Goal: Task Accomplishment & Management: Manage account settings

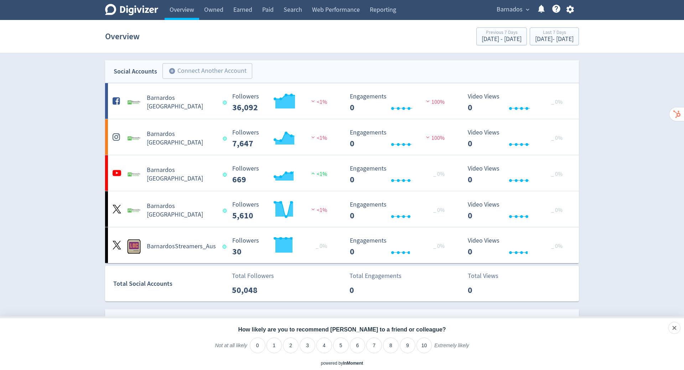
click at [520, 10] on span "Barnados" at bounding box center [510, 9] width 26 height 11
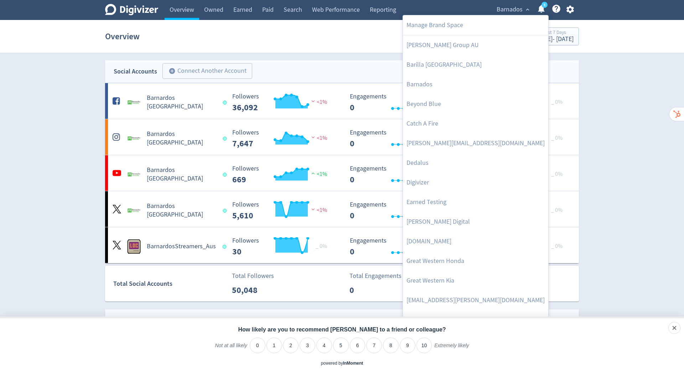
click at [567, 9] on div at bounding box center [342, 185] width 684 height 370
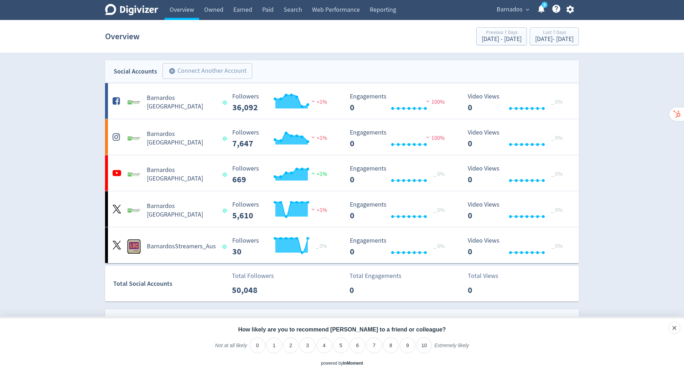
click at [567, 9] on div "Manage Brand Space [PERSON_NAME] Group AU [GEOGRAPHIC_DATA] [GEOGRAPHIC_DATA] B…" at bounding box center [342, 185] width 684 height 370
click at [570, 9] on icon "button" at bounding box center [571, 10] width 10 height 10
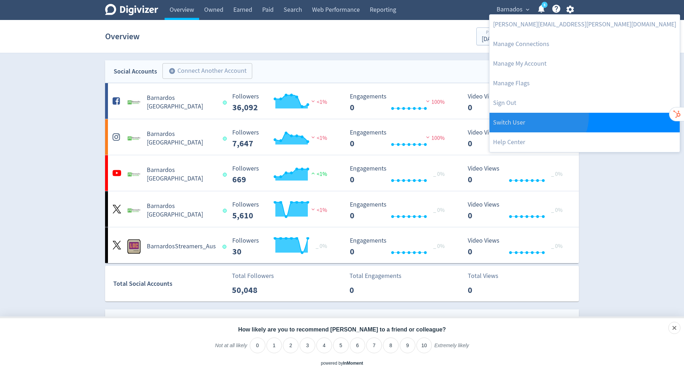
click at [538, 116] on link "Switch User" at bounding box center [585, 123] width 190 height 20
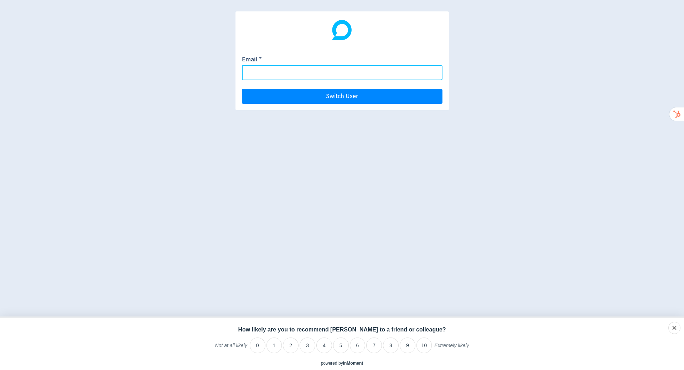
click at [388, 71] on input "Email *" at bounding box center [342, 72] width 201 height 15
paste input "[DOMAIN_NAME][EMAIL_ADDRESS][DOMAIN_NAME]"
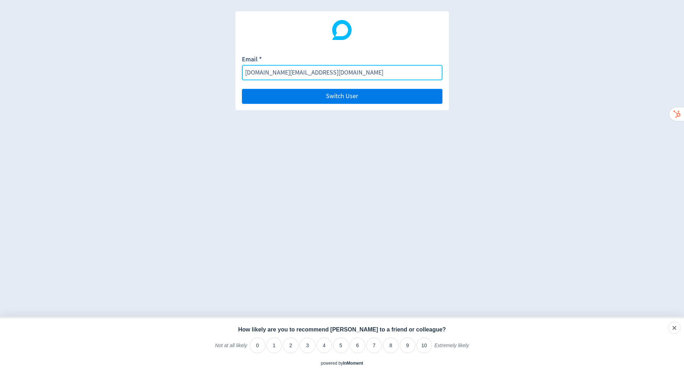
type input "[DOMAIN_NAME][EMAIL_ADDRESS][DOMAIN_NAME]"
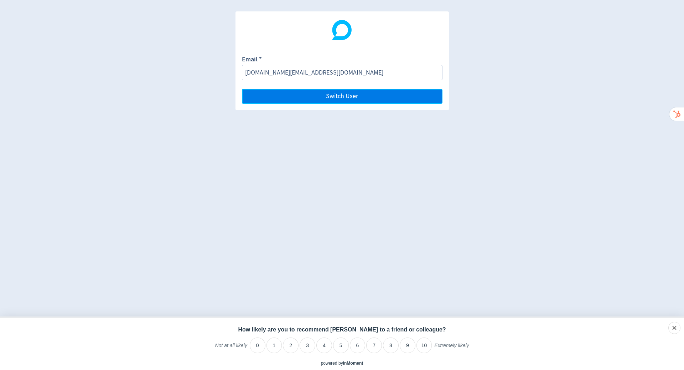
click at [391, 93] on button "Switch User" at bounding box center [342, 96] width 201 height 15
